Goal: Information Seeking & Learning: Learn about a topic

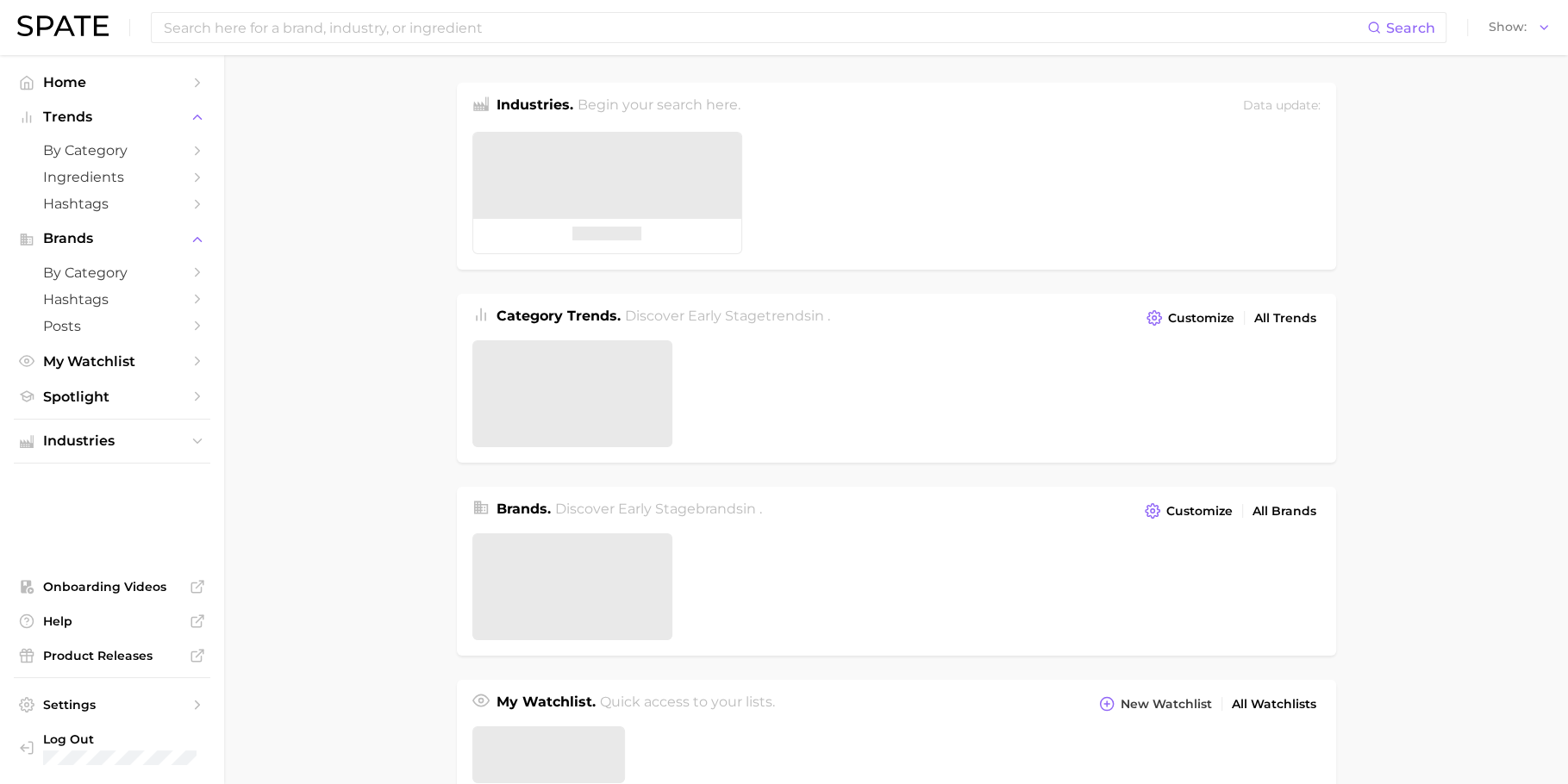
click at [528, 29] on input at bounding box center [764, 28] width 1205 height 29
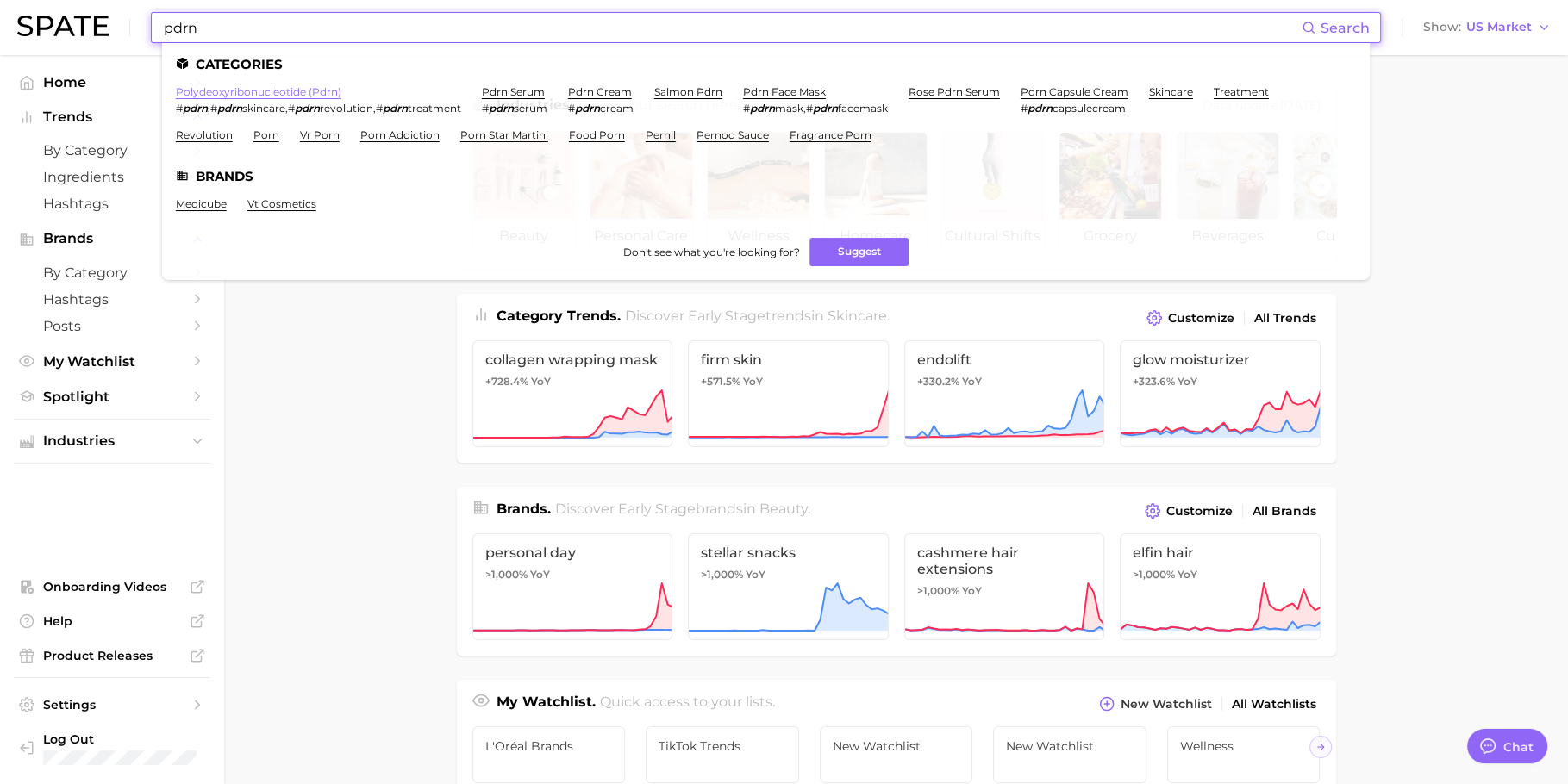
type input "pdrn"
click at [322, 90] on link "polydeoxyribonucleotide (pdrn)" at bounding box center [258, 92] width 166 height 13
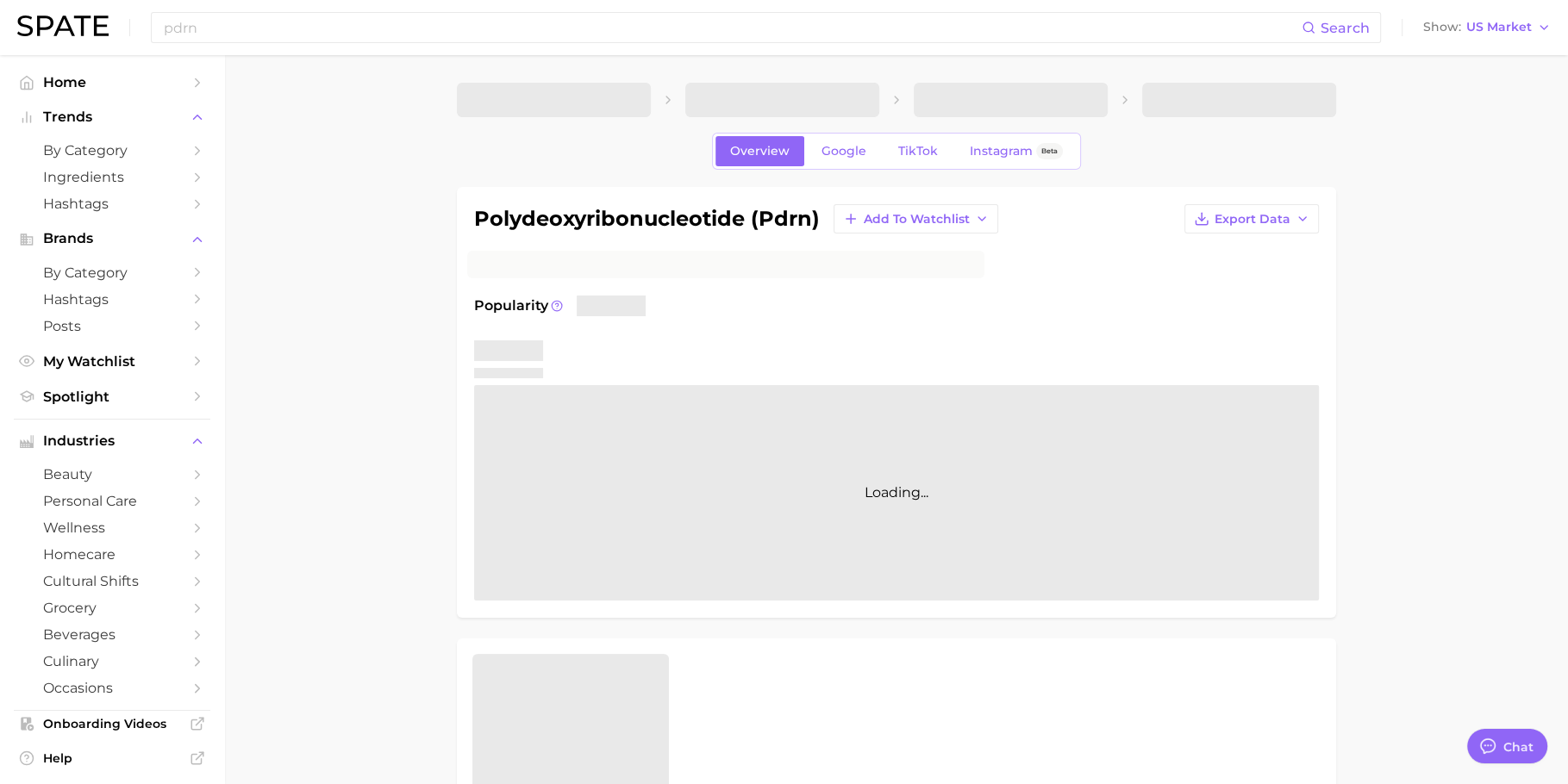
type textarea "x"
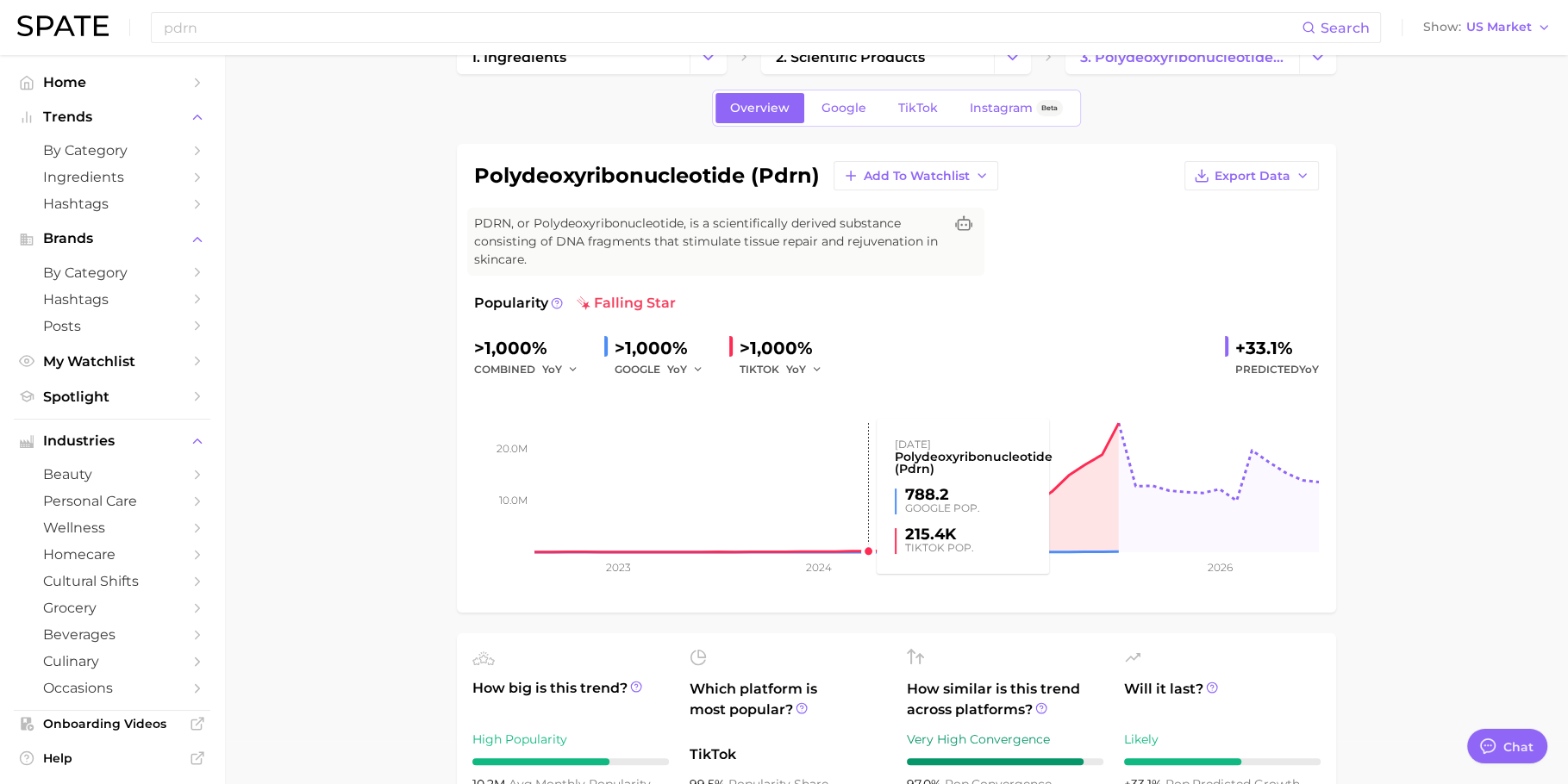
scroll to position [40, 0]
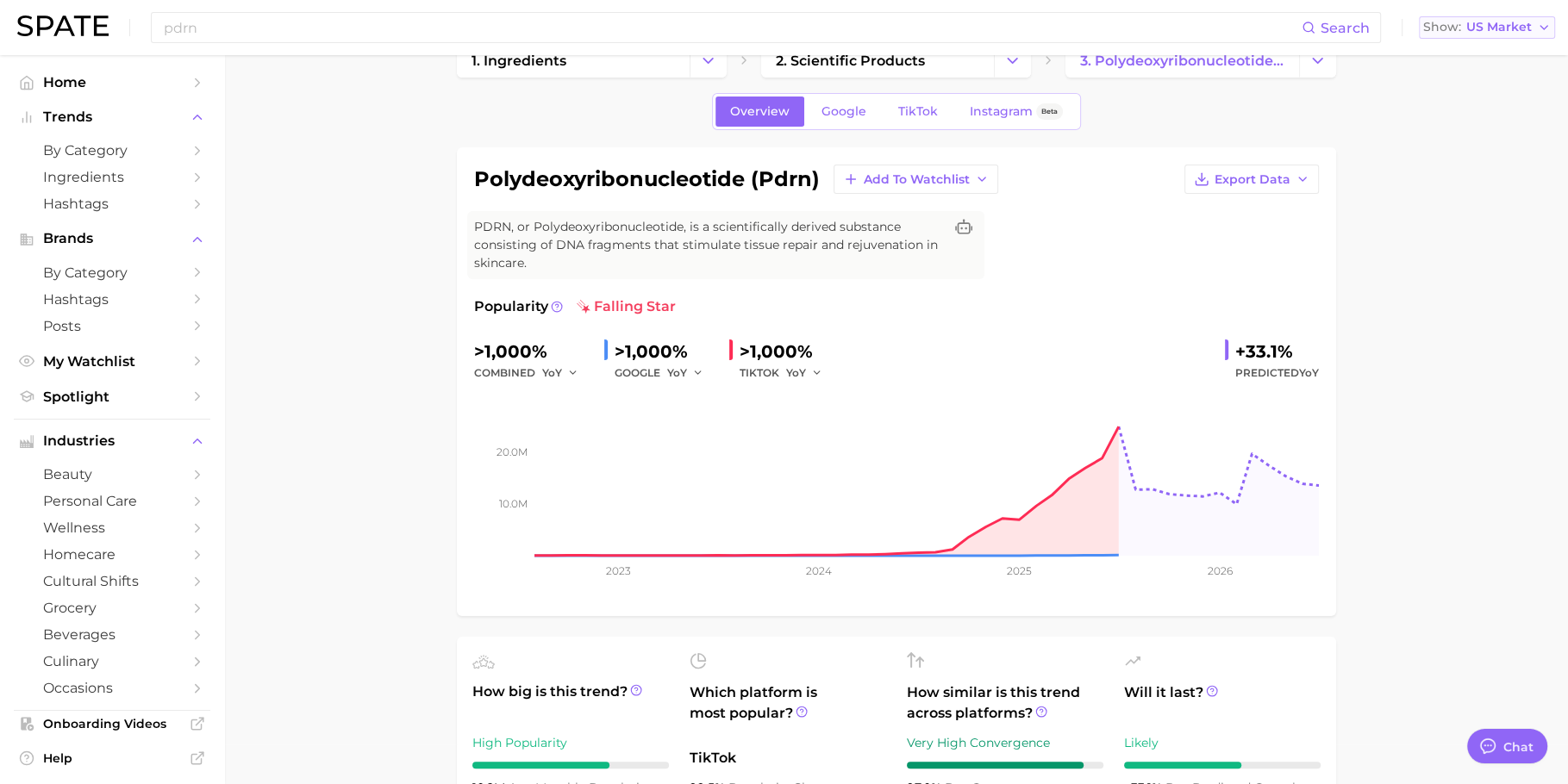
click at [1515, 32] on span "US Market" at bounding box center [1498, 27] width 65 height 9
click at [1483, 142] on span "[GEOGRAPHIC_DATA]" at bounding box center [1479, 149] width 133 height 15
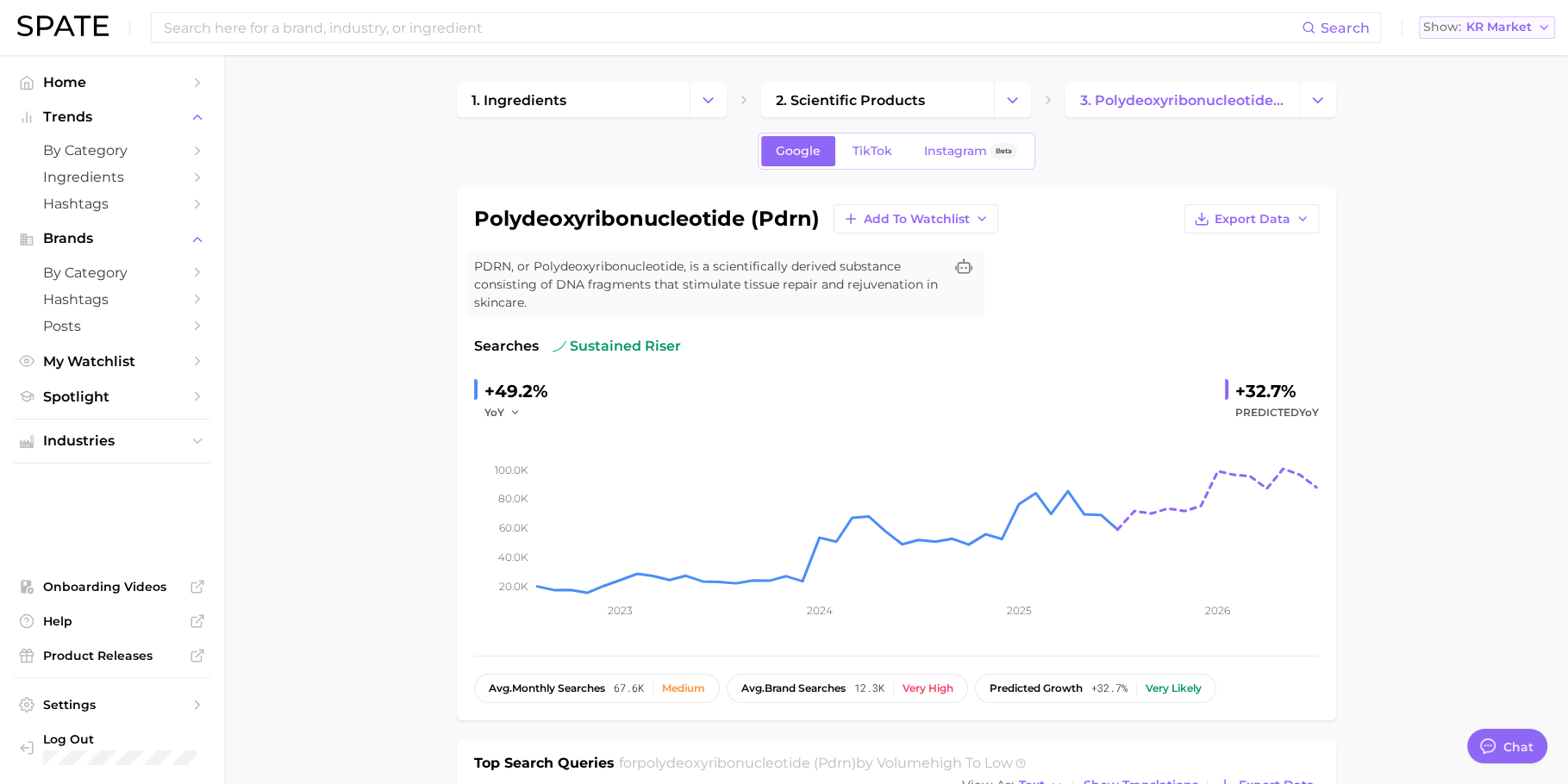
click at [1464, 27] on div "Show KR Market" at bounding box center [1477, 27] width 109 height 9
click at [1482, 53] on span "[GEOGRAPHIC_DATA]" at bounding box center [1479, 55] width 133 height 15
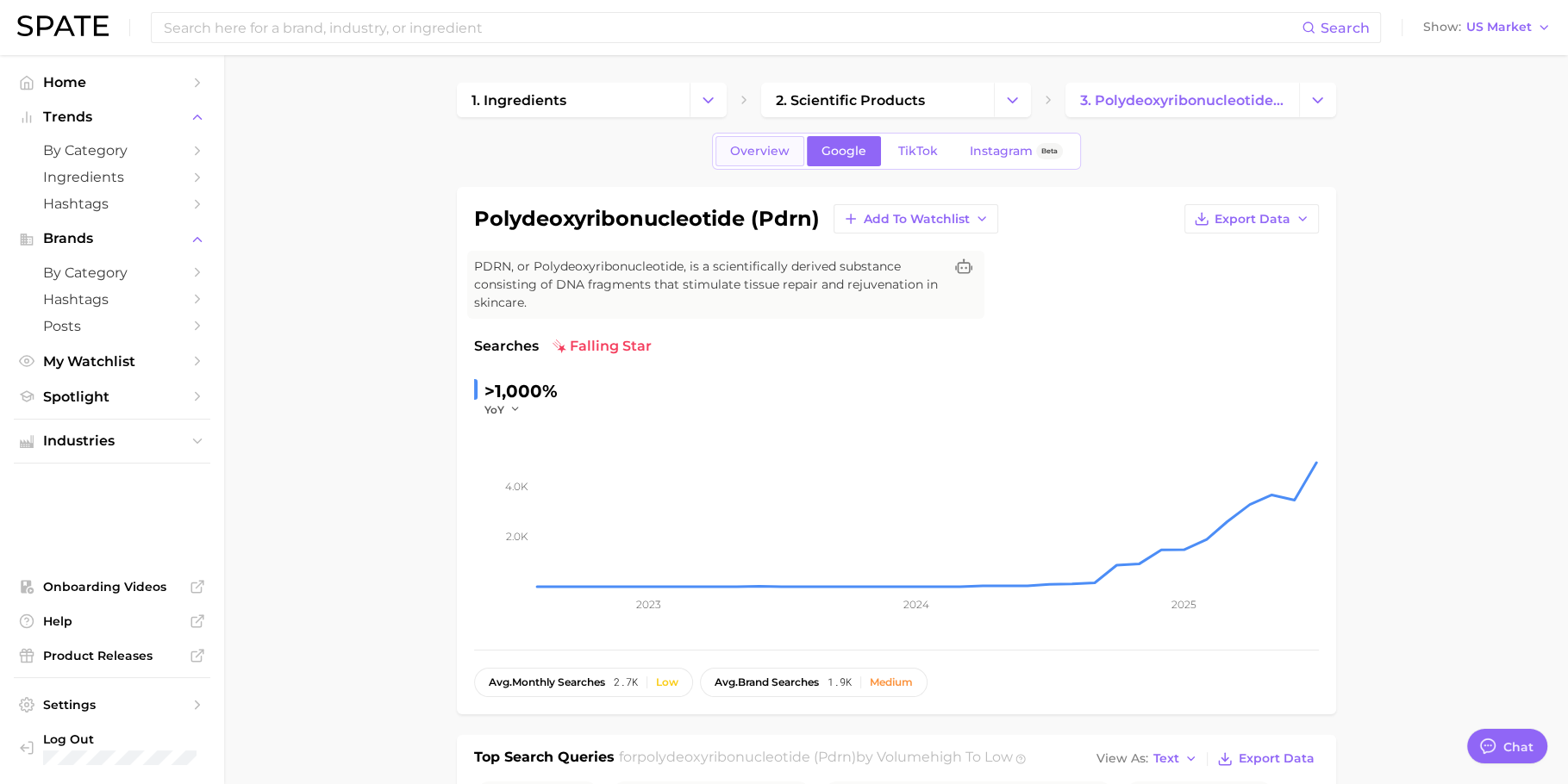
click at [767, 149] on span "Overview" at bounding box center [760, 152] width 60 height 15
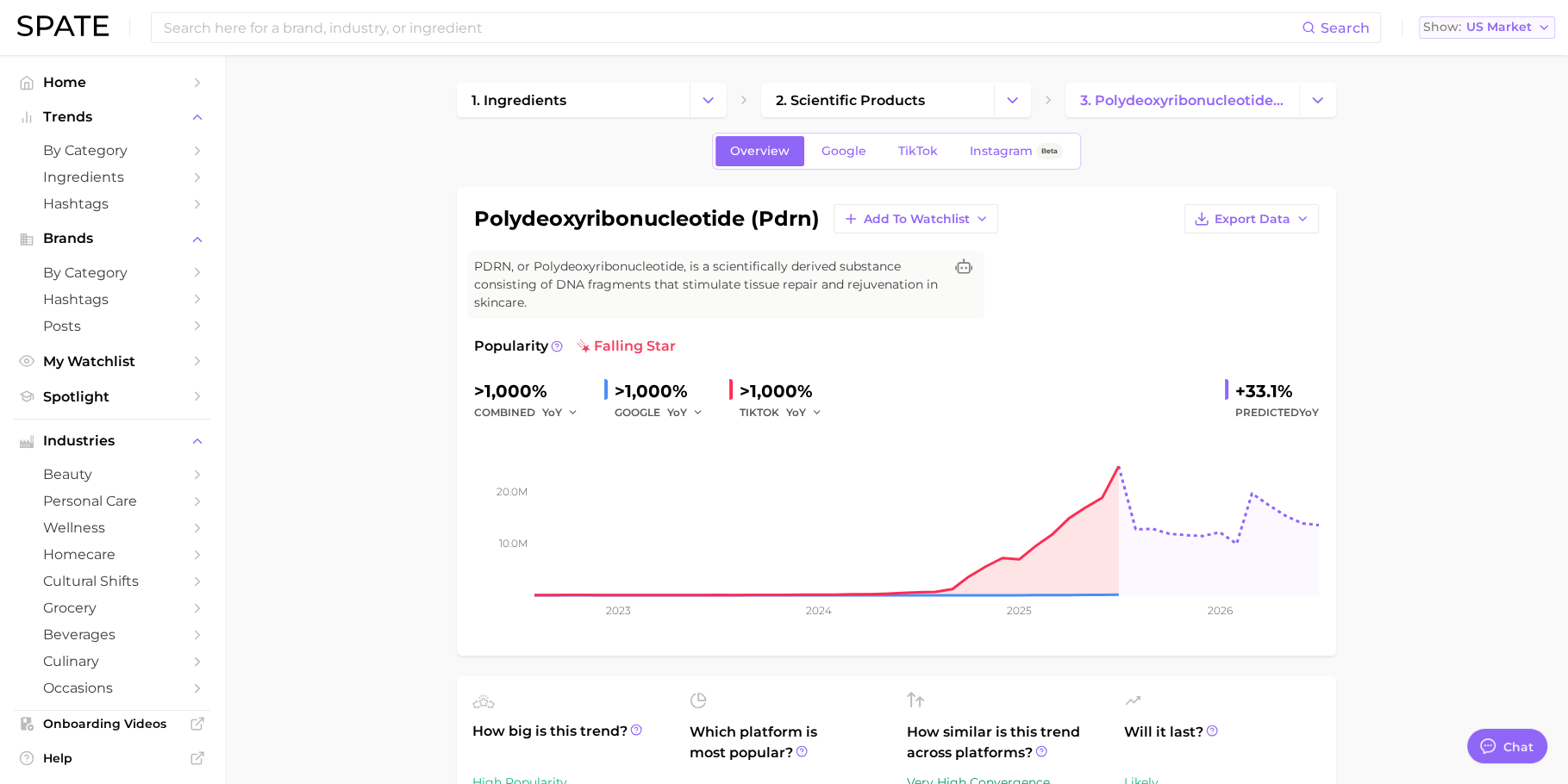
click at [1476, 34] on button "Show US Market" at bounding box center [1487, 28] width 136 height 22
click at [1505, 75] on button "[GEOGRAPHIC_DATA]" at bounding box center [1480, 87] width 151 height 31
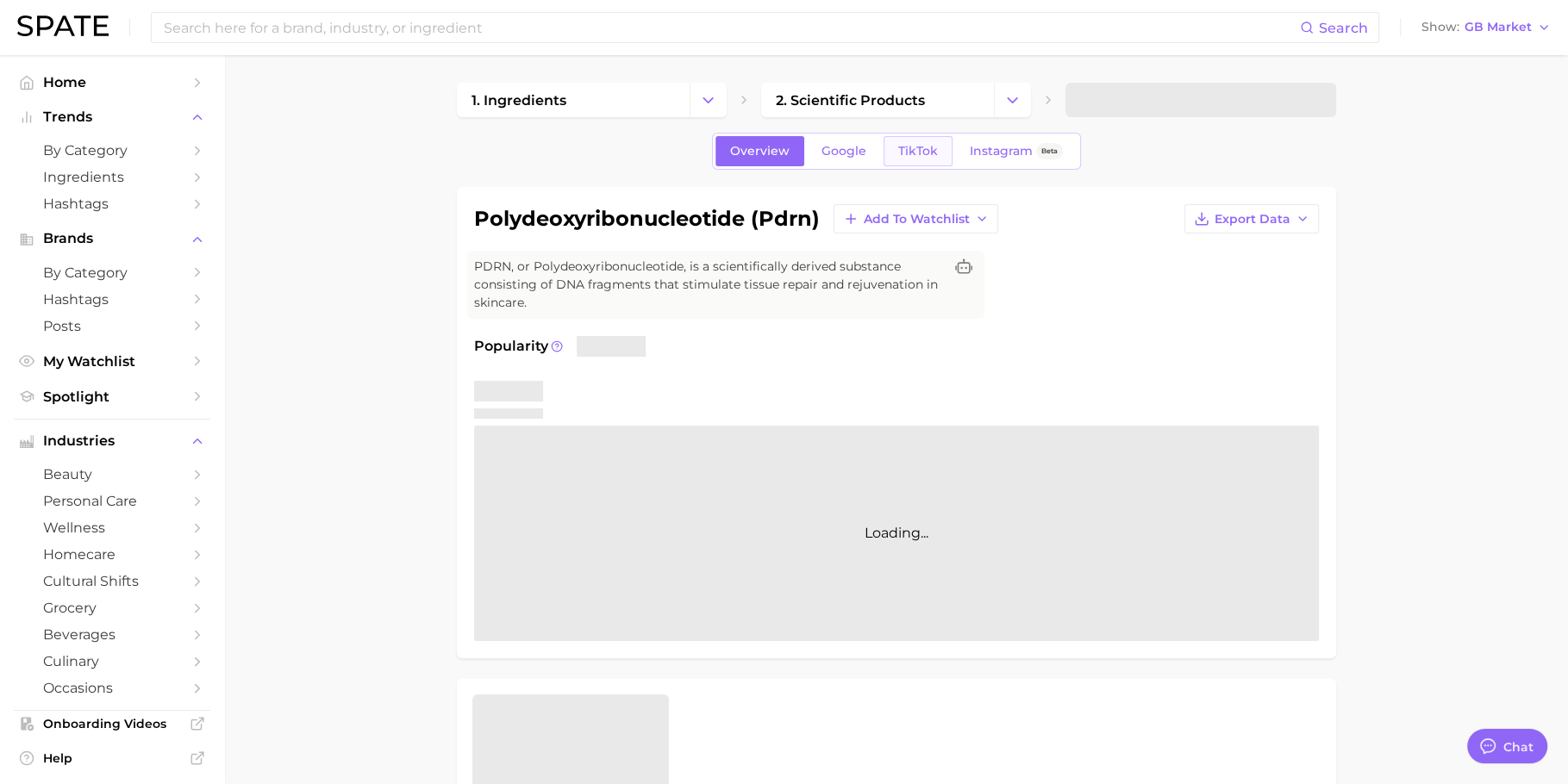
click at [928, 146] on span "TikTok" at bounding box center [918, 152] width 40 height 15
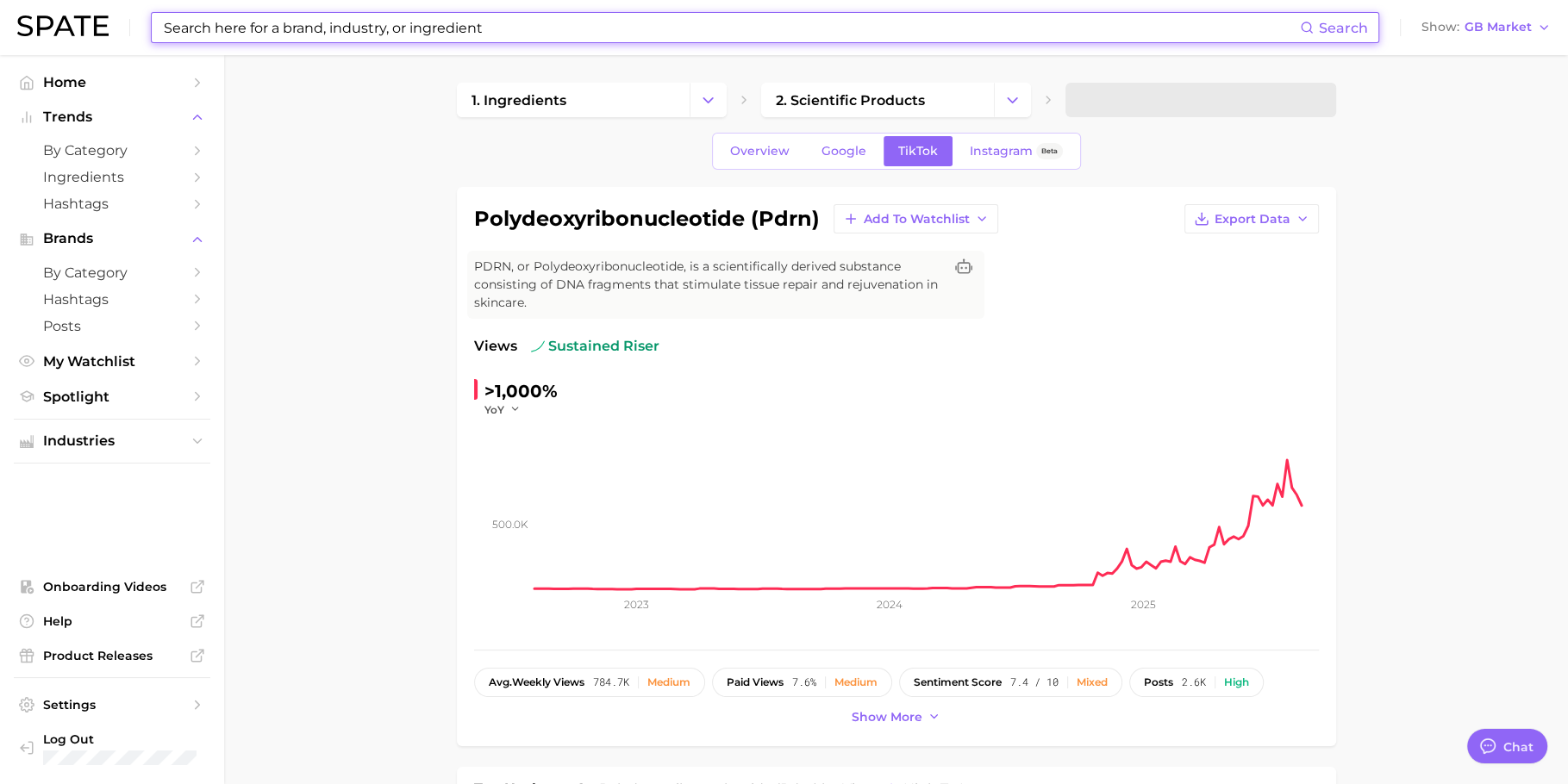
click at [623, 28] on input at bounding box center [730, 28] width 1138 height 29
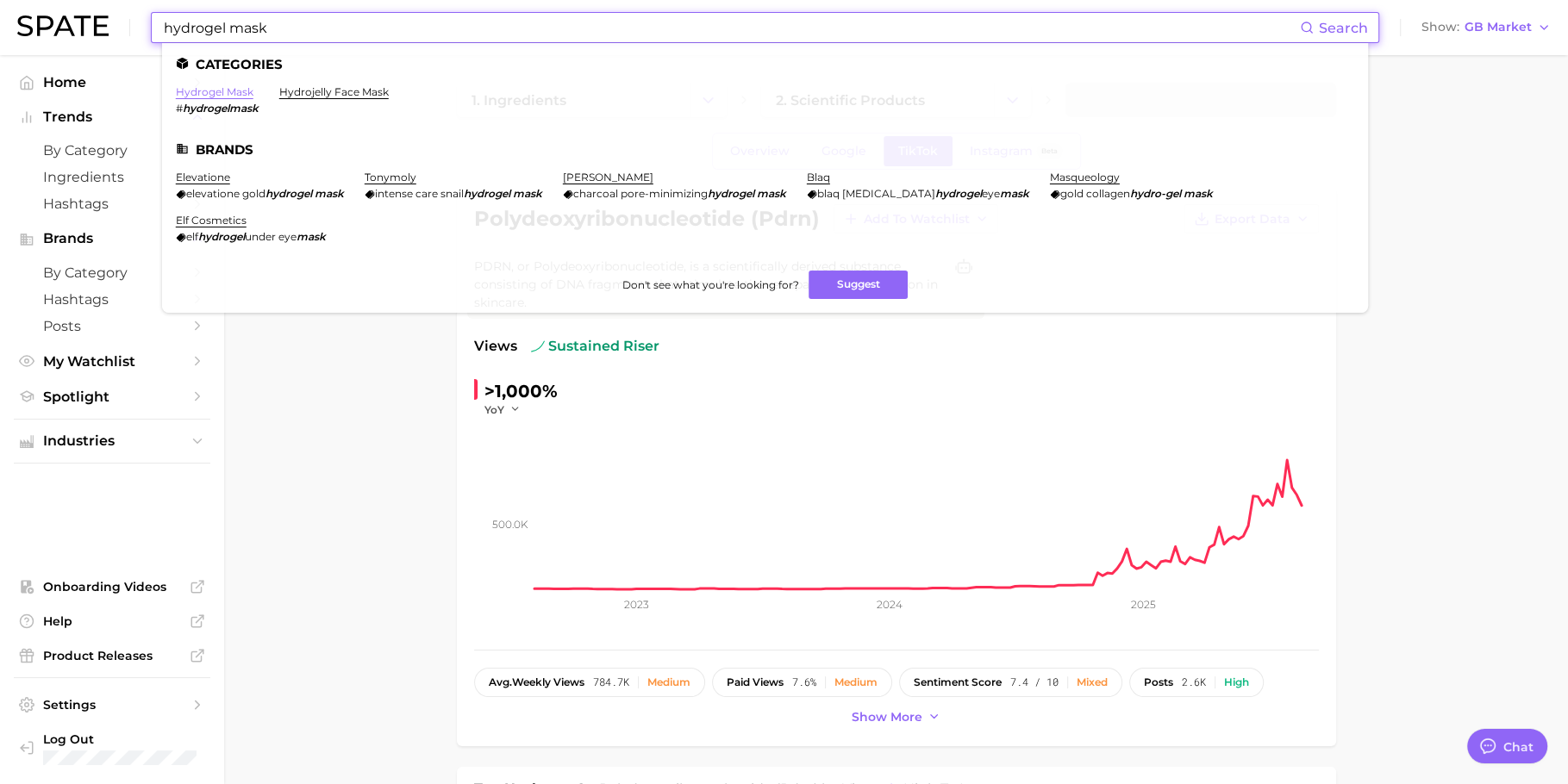
type input "hydrogel mask"
click at [214, 90] on link "hydrogel mask" at bounding box center [214, 92] width 77 height 13
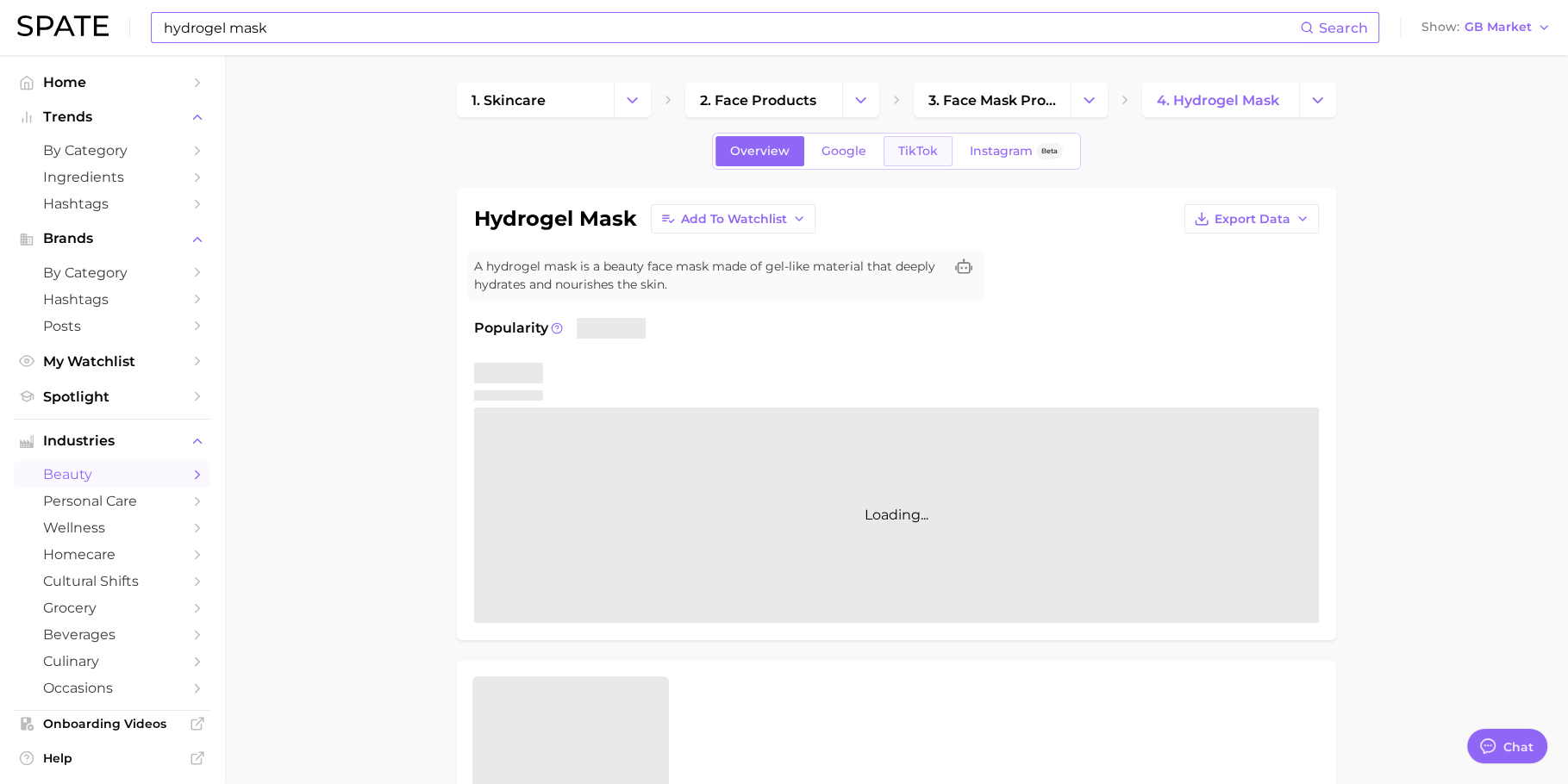
click at [917, 154] on span "TikTok" at bounding box center [918, 152] width 40 height 15
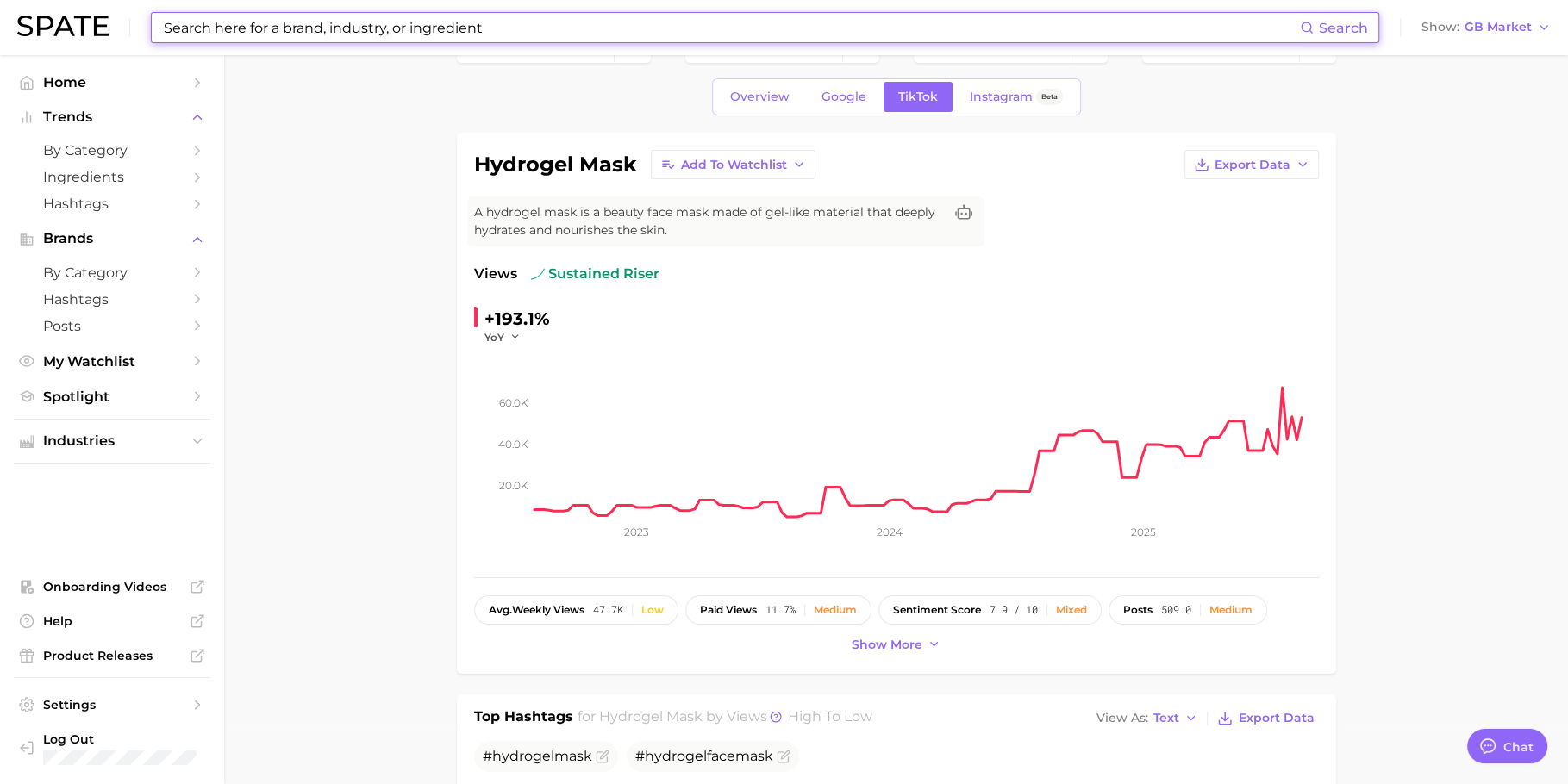
scroll to position [56, 0]
